Goal: Find specific page/section: Find specific page/section

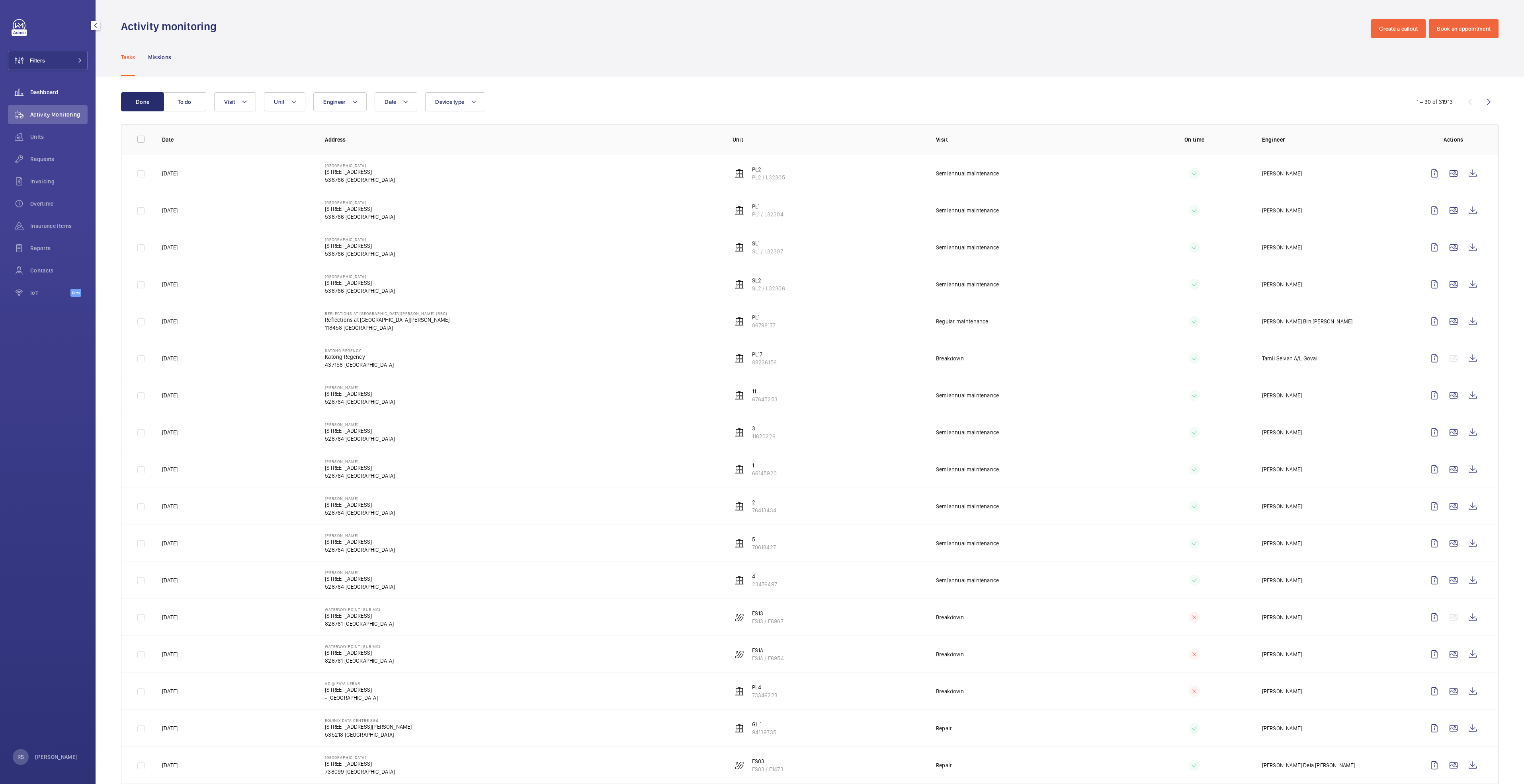
click at [35, 99] on div "Dashboard" at bounding box center [47, 92] width 80 height 19
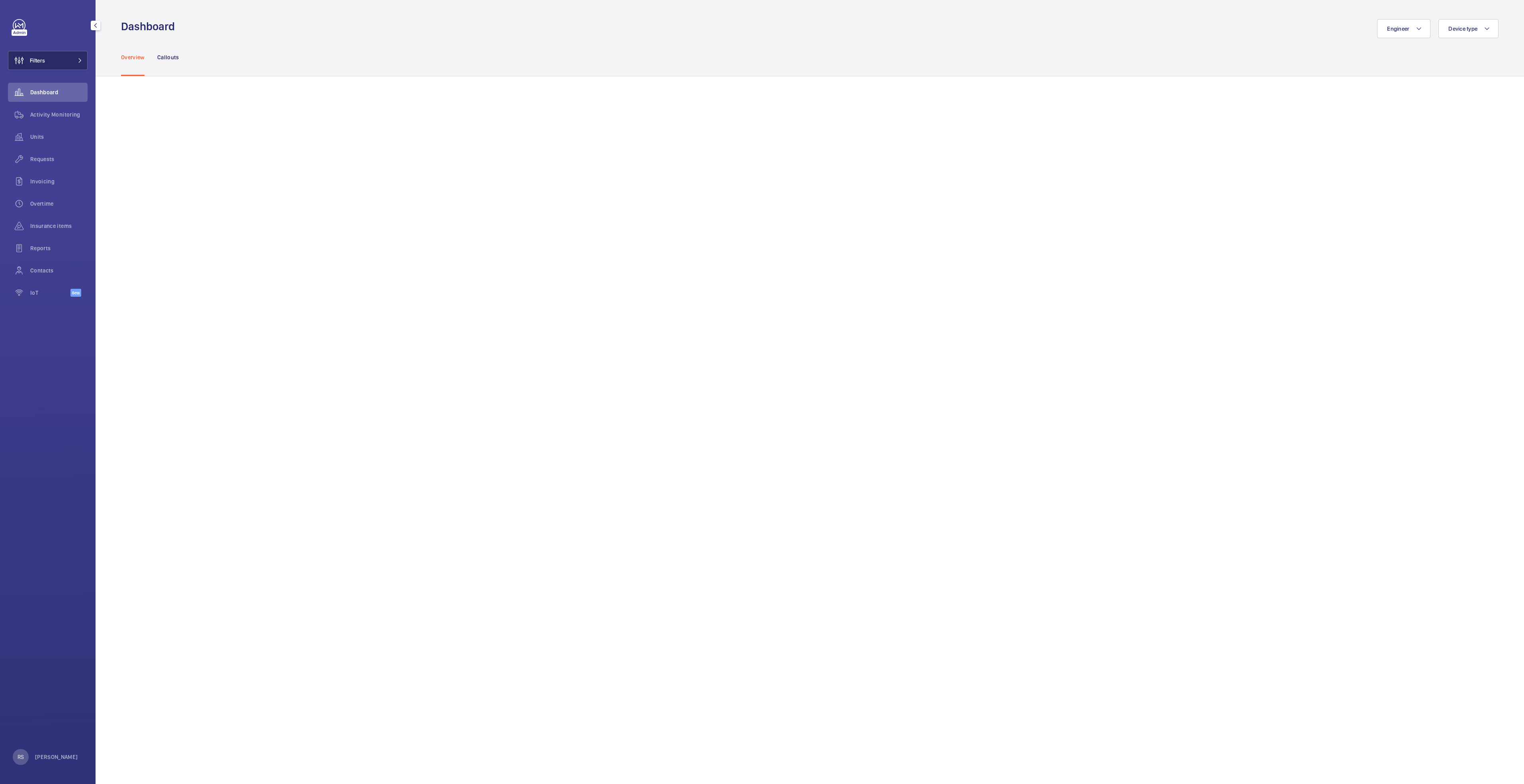
click at [82, 62] on mat-icon at bounding box center [80, 60] width 5 height 5
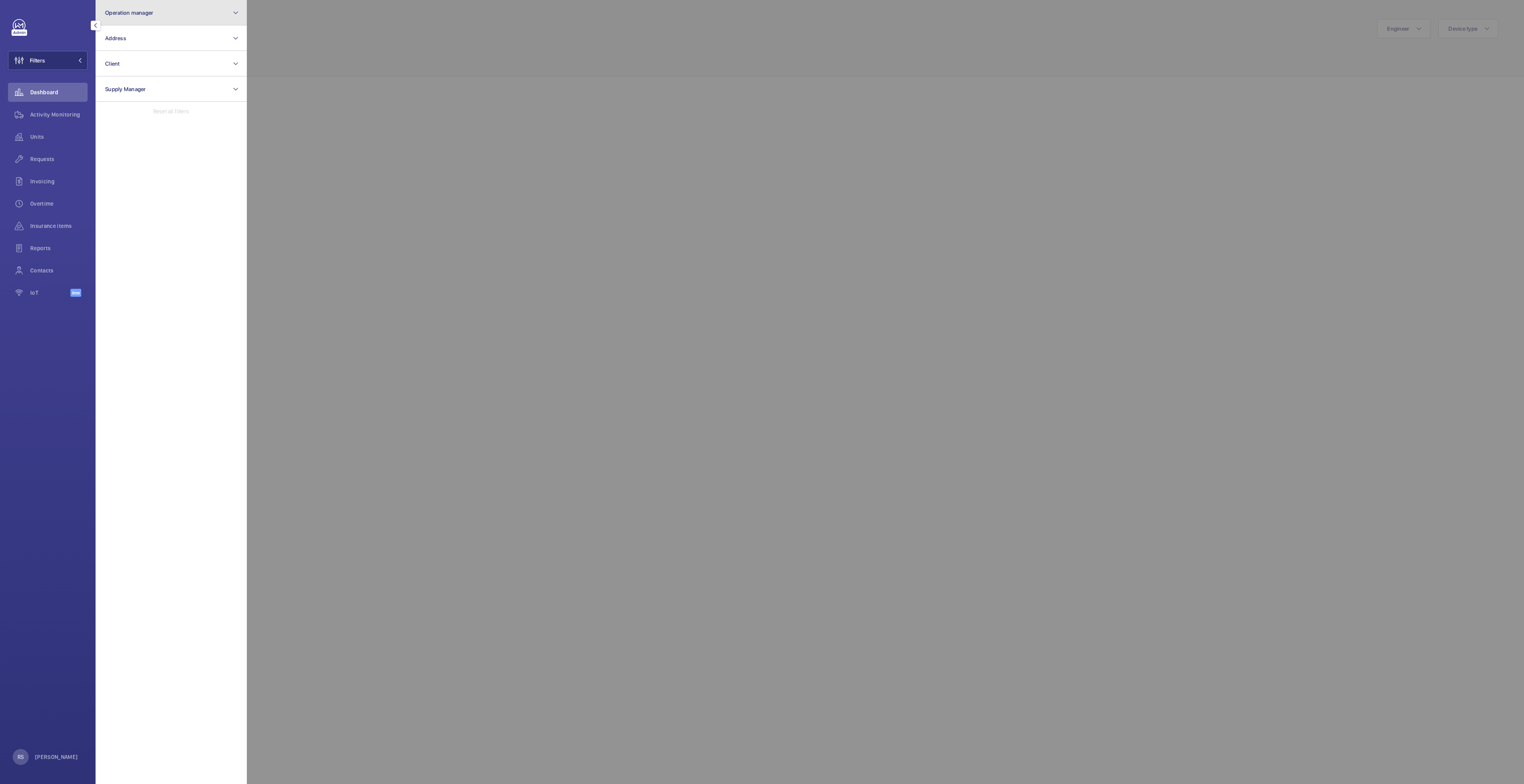
click at [226, 10] on button "Operation manager" at bounding box center [172, 12] width 151 height 25
click at [162, 77] on label "[PERSON_NAME]" at bounding box center [165, 83] width 138 height 19
click at [115, 77] on input "[PERSON_NAME]" at bounding box center [107, 83] width 16 height 16
checkbox input "true"
click at [385, 55] on div at bounding box center [1009, 392] width 1524 height 784
